Goal: Task Accomplishment & Management: Manage account settings

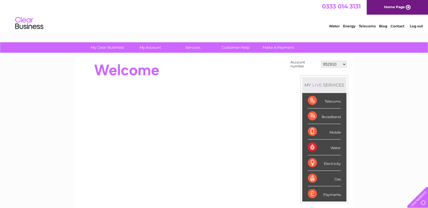
click at [342, 63] on select "952910 974431 30297344 30298505 30304228 30315172" at bounding box center [334, 64] width 26 height 7
select select "30297344"
click at [321, 61] on select "952910 974431 30297344 30298505 30304228 30315172" at bounding box center [334, 64] width 26 height 7
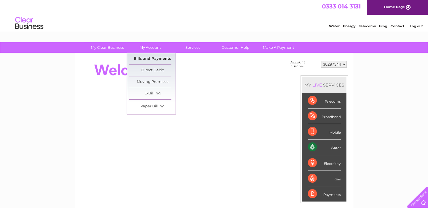
click at [155, 61] on link "Bills and Payments" at bounding box center [152, 58] width 46 height 11
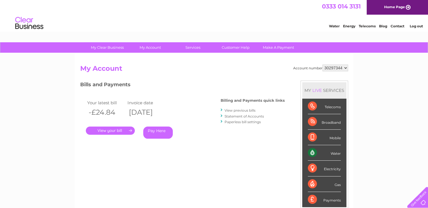
click at [117, 131] on link "." at bounding box center [110, 130] width 49 height 8
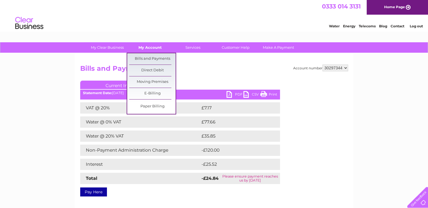
click at [149, 47] on link "My Account" at bounding box center [150, 47] width 46 height 10
click at [149, 58] on link "Bills and Payments" at bounding box center [152, 58] width 46 height 11
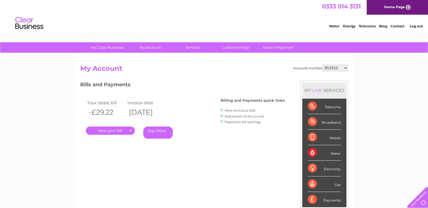
click at [334, 68] on select "952910 974431 30297344 30298505 30304228 30315172" at bounding box center [335, 67] width 26 height 7
select select "30297344"
click at [322, 64] on select "952910 974431 30297344 30298505 30304228 30315172" at bounding box center [335, 67] width 26 height 7
click at [246, 115] on link "Statement of Accounts" at bounding box center [243, 116] width 39 height 4
click at [249, 110] on link "View previous bills" at bounding box center [239, 110] width 31 height 4
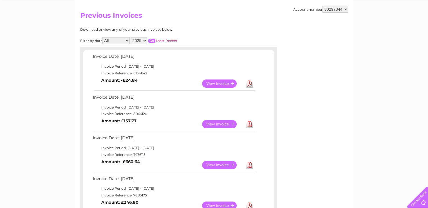
scroll to position [56, 0]
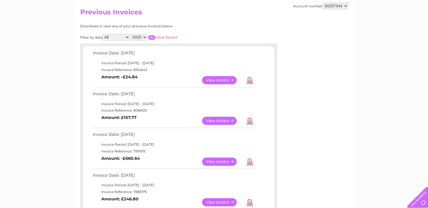
click at [220, 120] on link "View" at bounding box center [222, 120] width 41 height 8
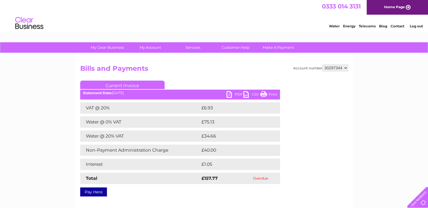
click at [239, 93] on link "PDF" at bounding box center [234, 95] width 17 height 8
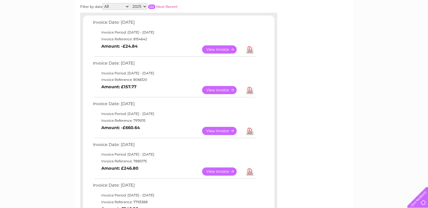
scroll to position [84, 0]
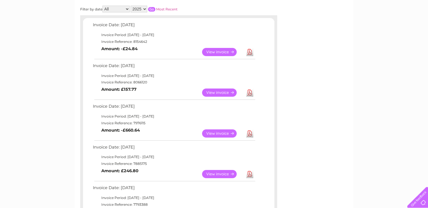
click at [216, 132] on link "View" at bounding box center [222, 133] width 41 height 8
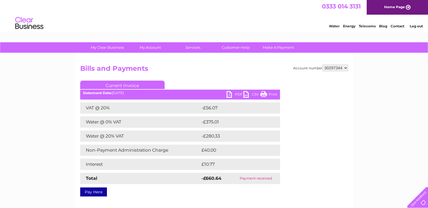
click at [235, 94] on link "PDF" at bounding box center [234, 95] width 17 height 8
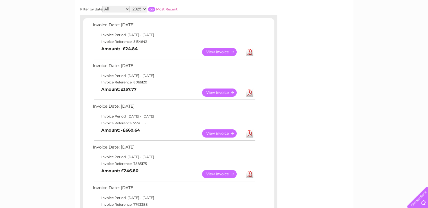
click at [221, 174] on link "View" at bounding box center [222, 174] width 41 height 8
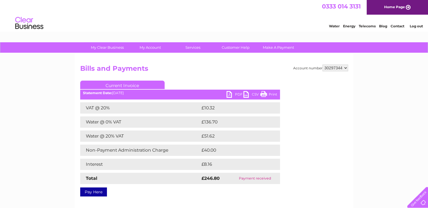
click at [238, 93] on link "PDF" at bounding box center [234, 95] width 17 height 8
